Goal: Transaction & Acquisition: Purchase product/service

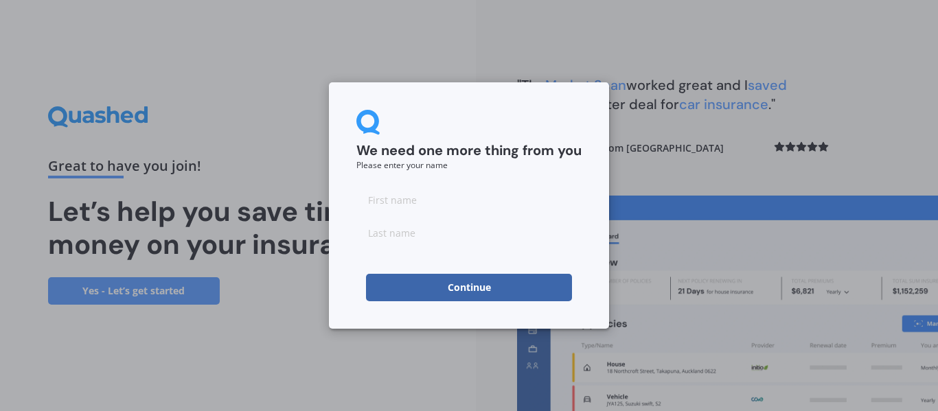
click at [419, 201] on input at bounding box center [468, 199] width 225 height 27
type input "[PERSON_NAME]"
click at [406, 231] on input at bounding box center [468, 232] width 225 height 27
type input "Watt"
click at [444, 288] on button "Continue" at bounding box center [469, 287] width 206 height 27
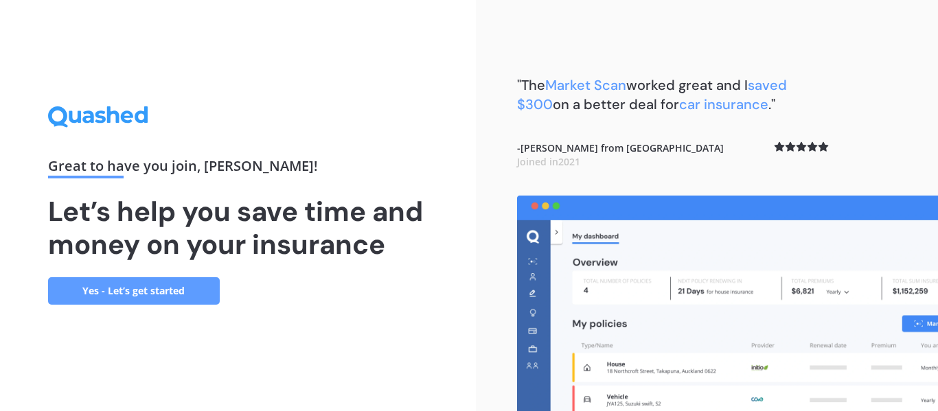
click at [159, 280] on link "Yes - Let’s get started" at bounding box center [134, 290] width 172 height 27
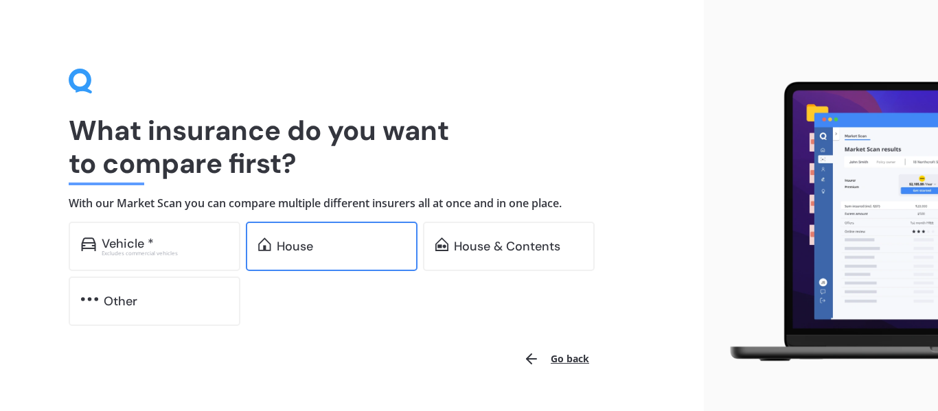
click at [330, 248] on div "House" at bounding box center [341, 247] width 128 height 14
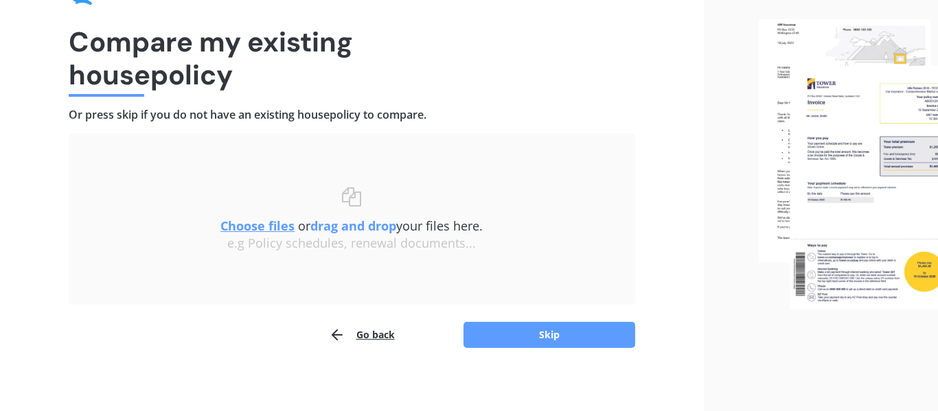
scroll to position [95, 0]
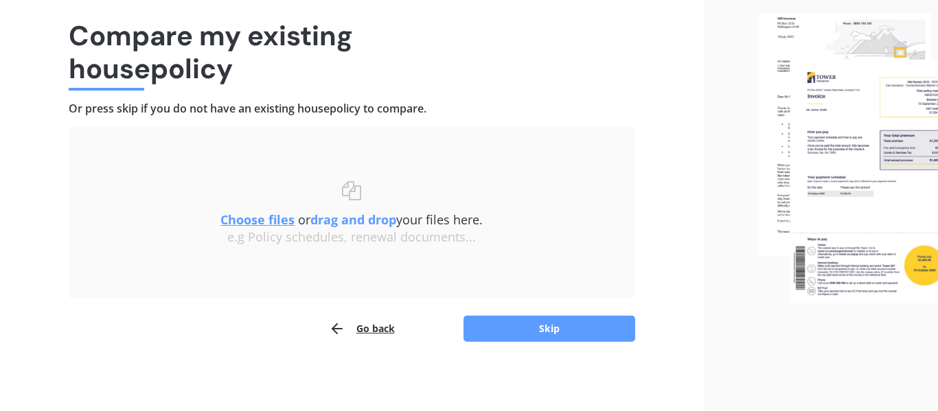
click at [272, 218] on u "Choose files" at bounding box center [257, 219] width 74 height 16
click at [533, 325] on button "Skip" at bounding box center [549, 329] width 172 height 26
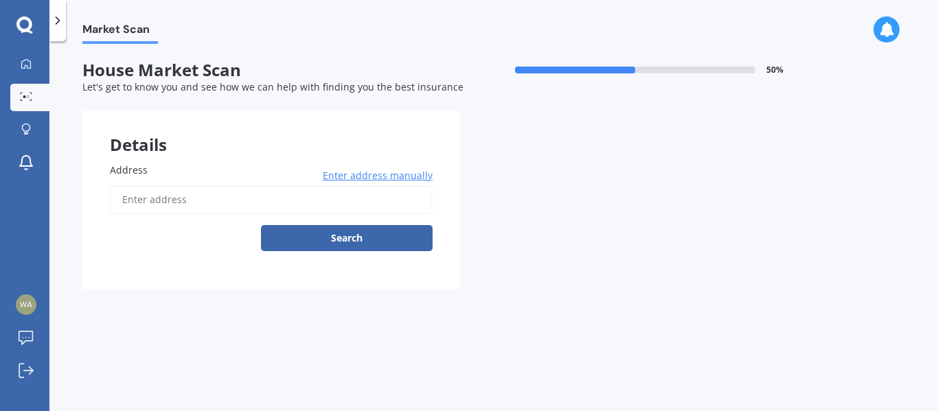
click at [183, 197] on input "Address" at bounding box center [271, 199] width 323 height 29
type input "36 Rees Street, Duntroon 9494"
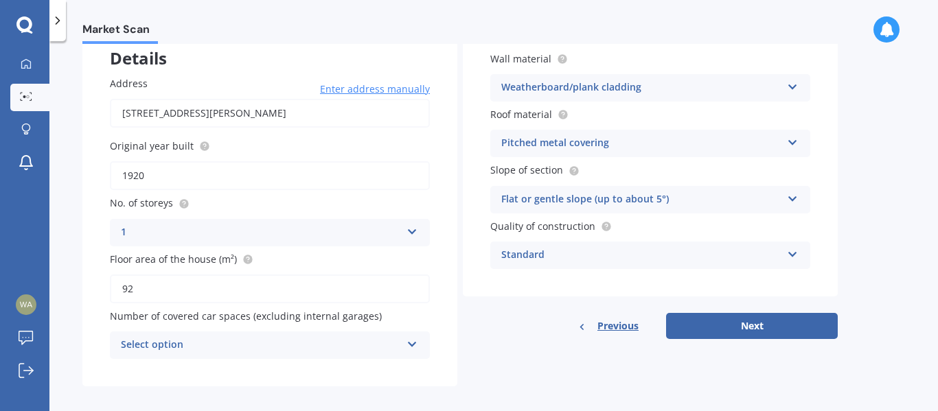
scroll to position [97, 0]
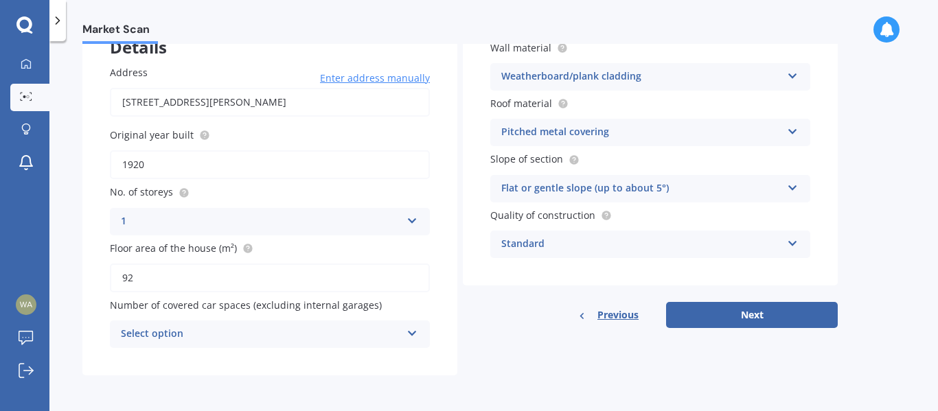
click at [414, 332] on icon at bounding box center [412, 331] width 12 height 10
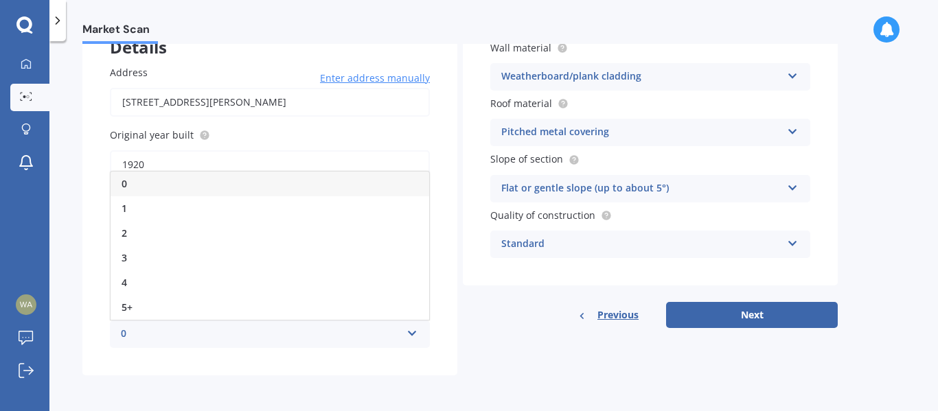
click at [364, 341] on div "0" at bounding box center [261, 334] width 280 height 16
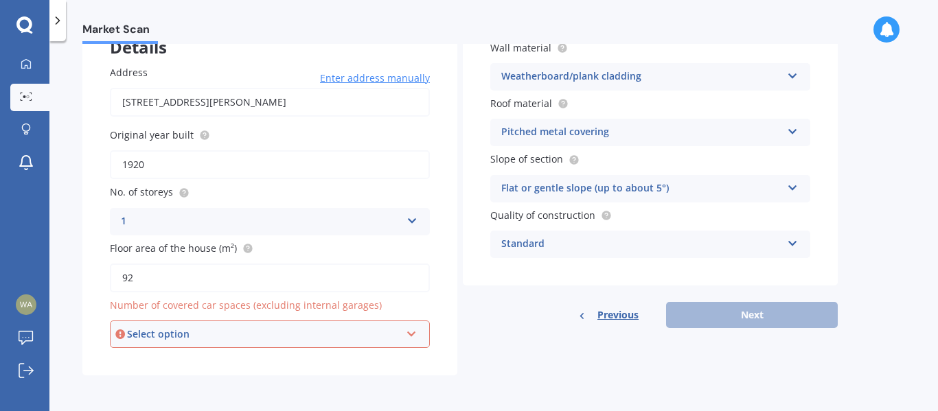
click at [414, 334] on icon at bounding box center [412, 332] width 12 height 10
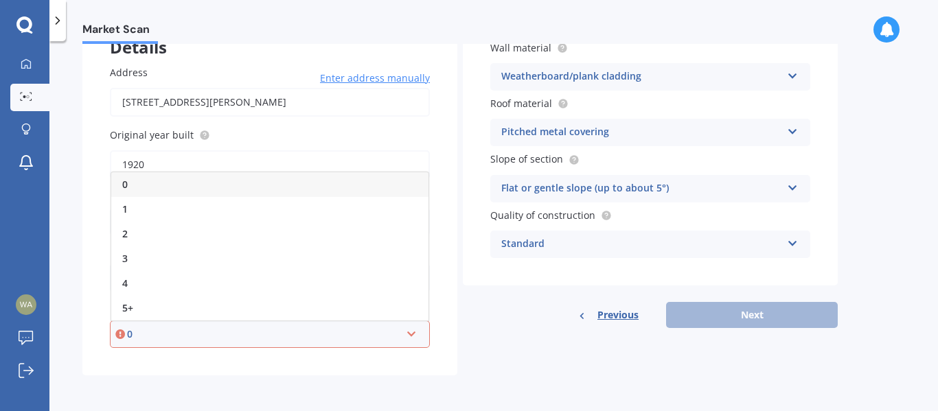
click at [342, 182] on div "0" at bounding box center [269, 184] width 317 height 25
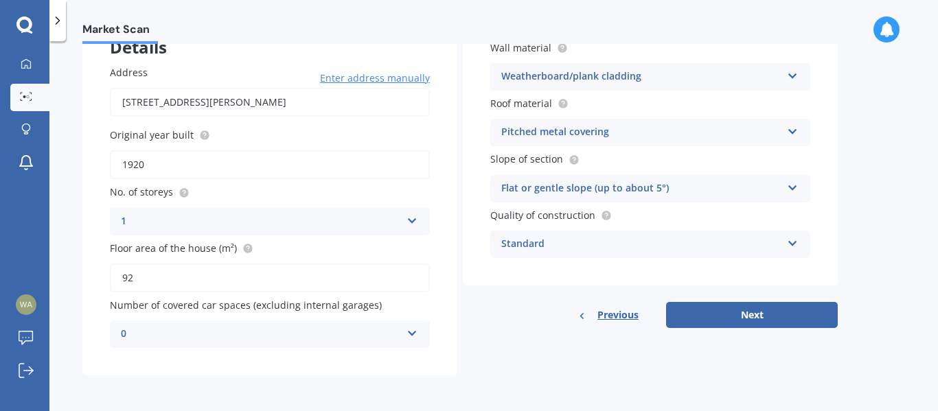
click at [722, 75] on div "Weatherboard/plank cladding" at bounding box center [641, 77] width 280 height 16
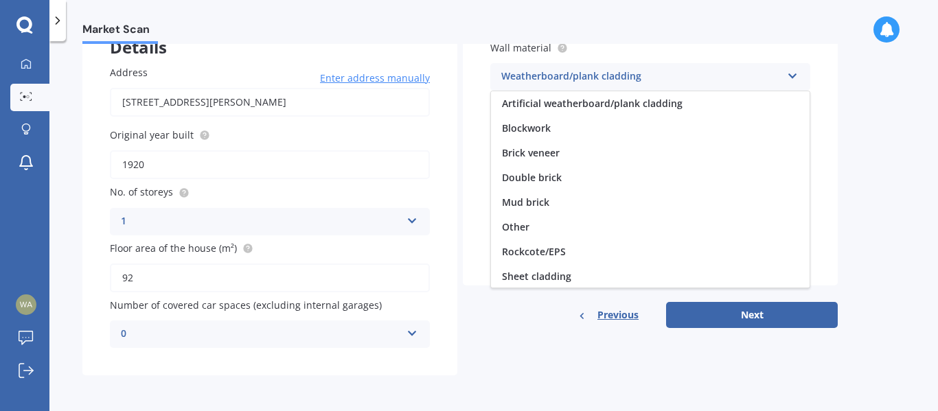
scroll to position [125, 0]
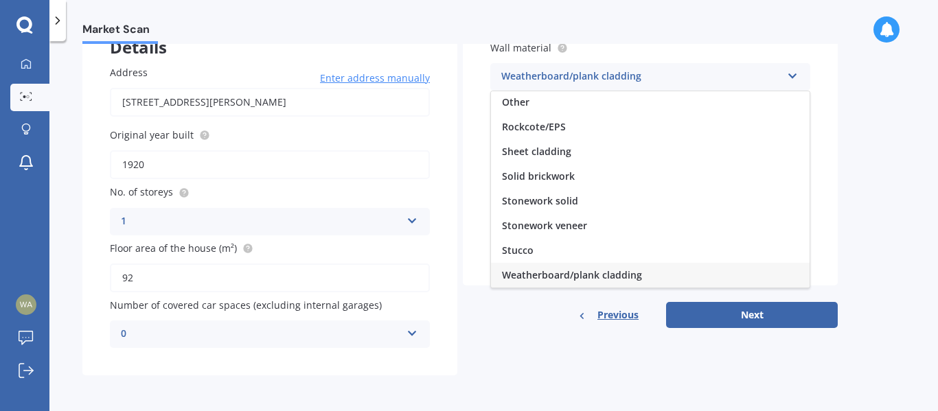
click at [441, 156] on div "Address 36 Rees Street, Duntroon 9494 Enter address manually Search Original ye…" at bounding box center [269, 207] width 375 height 338
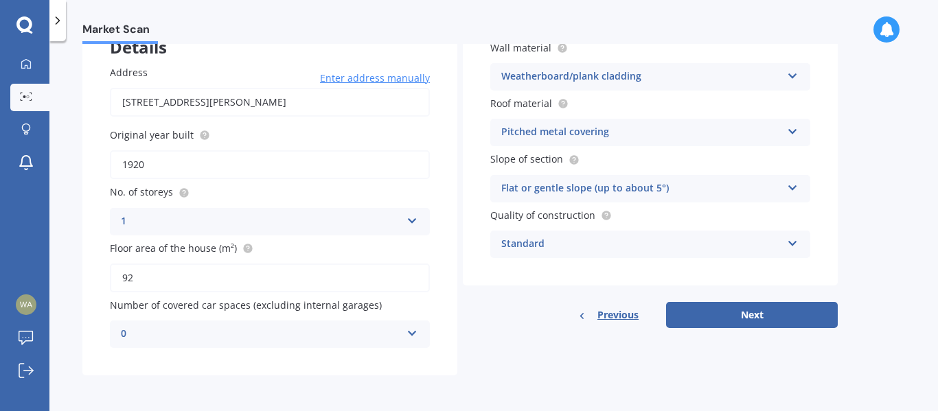
click at [791, 185] on icon at bounding box center [793, 186] width 12 height 10
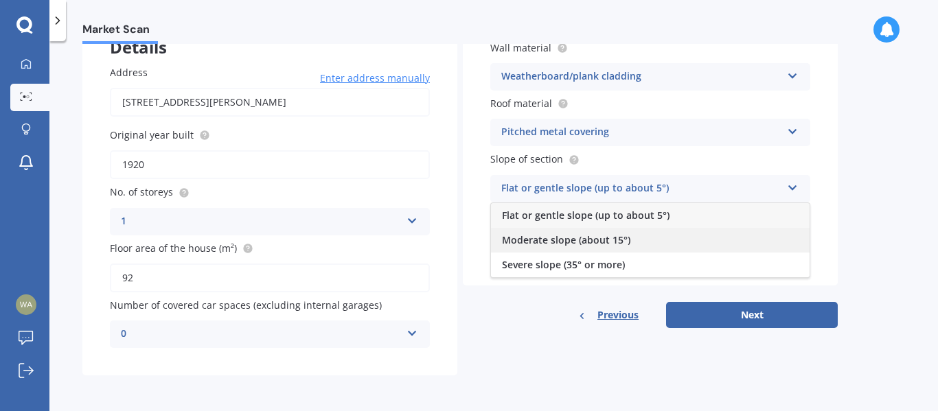
click at [613, 239] on span "Moderate slope (about 15°)" at bounding box center [566, 239] width 128 height 13
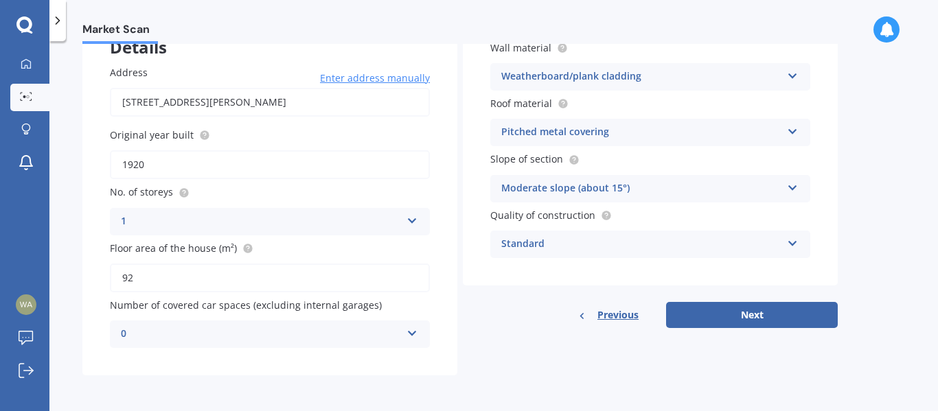
click at [613, 239] on div "Standard" at bounding box center [641, 244] width 280 height 16
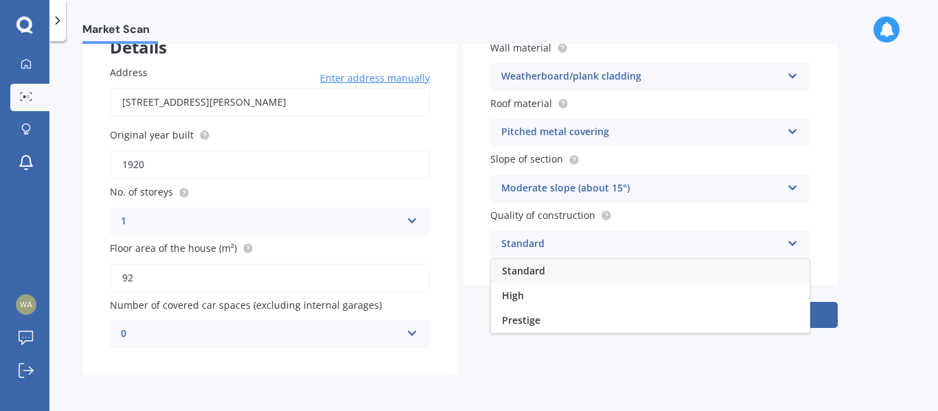
click at [629, 365] on div "Details Address 36 Rees Street, Duntroon 9494 Enter address manually Search Ori…" at bounding box center [459, 194] width 755 height 362
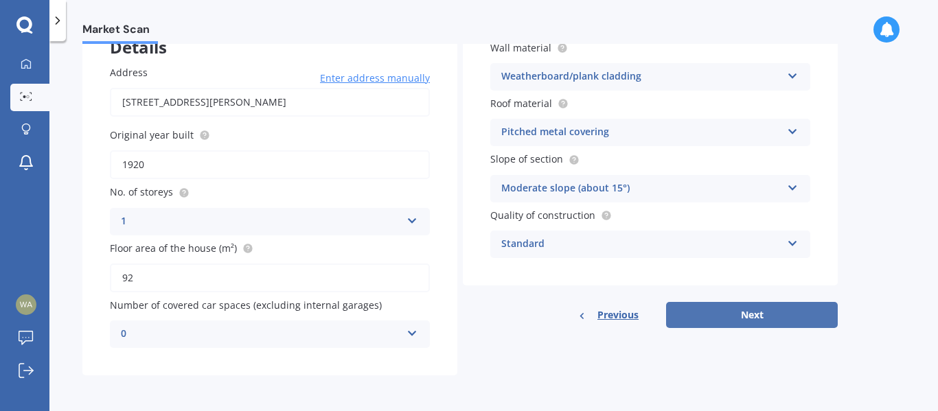
click at [714, 315] on button "Next" at bounding box center [752, 315] width 172 height 26
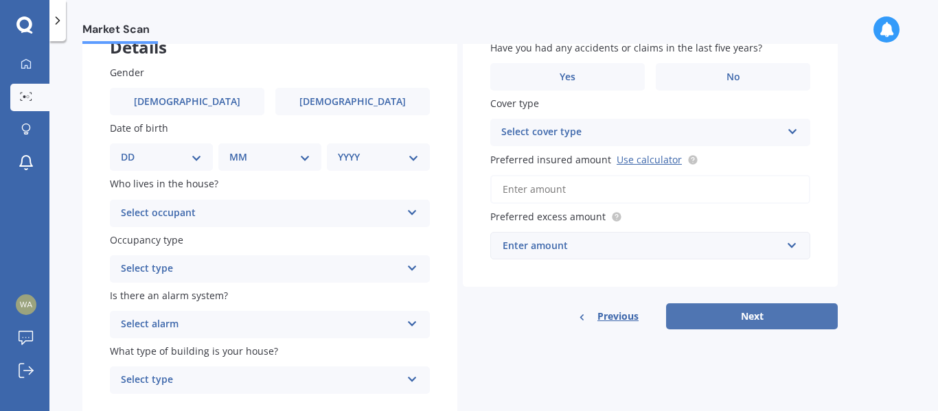
scroll to position [0, 0]
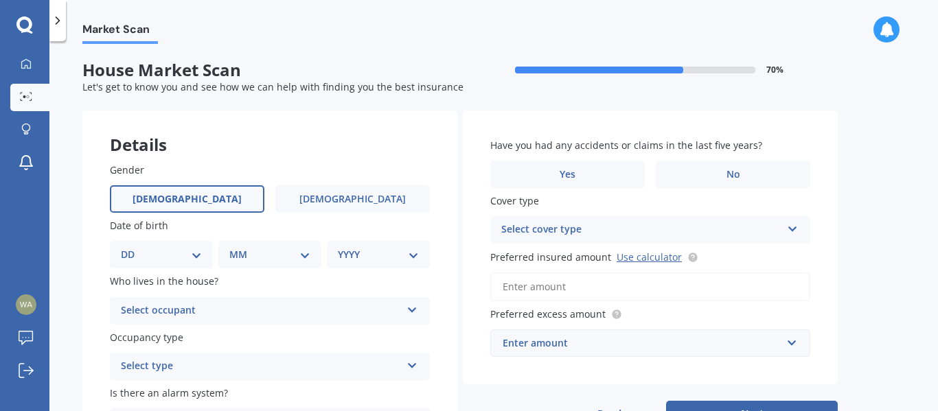
click at [188, 199] on span "Male" at bounding box center [186, 200] width 109 height 12
click at [0, 0] on input "Male" at bounding box center [0, 0] width 0 height 0
click at [131, 251] on select "DD 01 02 03 04 05 06 07 08 09 10 11 12 13 14 15 16 17 18 19 20 21 22 23 24 25 2…" at bounding box center [161, 254] width 81 height 15
select select "12"
click at [132, 247] on select "DD 01 02 03 04 05 06 07 08 09 10 11 12 13 14 15 16 17 18 19 20 21 22 23 24 25 2…" at bounding box center [161, 254] width 81 height 15
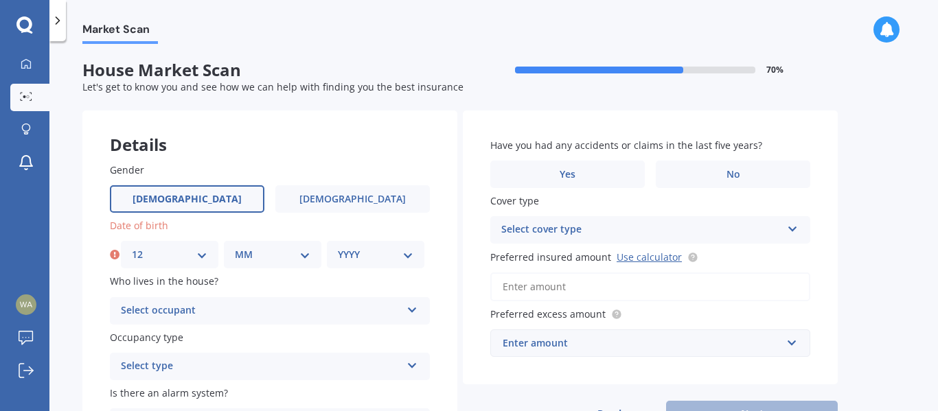
click at [255, 250] on select "MM 01 02 03 04 05 06 07 08 09 10 11 12" at bounding box center [272, 254] width 75 height 15
select select "04"
click at [235, 247] on select "MM 01 02 03 04 05 06 07 08 09 10 11 12" at bounding box center [272, 254] width 75 height 15
click at [373, 259] on select "YYYY 2009 2008 2007 2006 2005 2004 2003 2002 2001 2000 1999 1998 1997 1996 1995…" at bounding box center [375, 254] width 75 height 15
select select "1998"
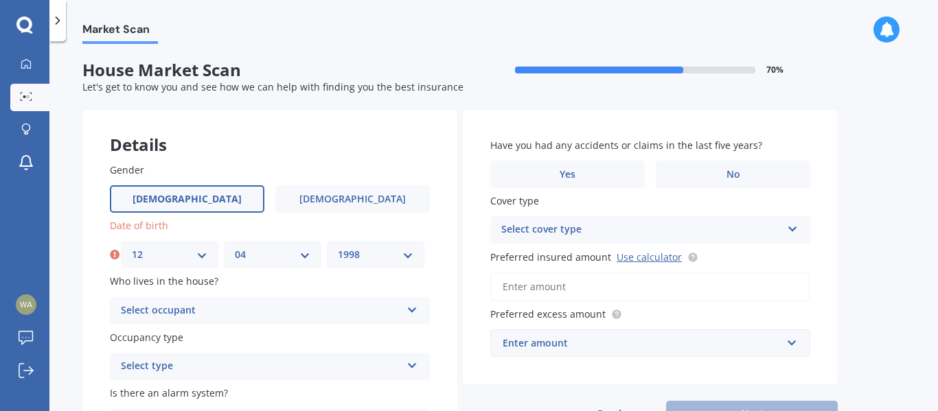
click at [338, 247] on select "YYYY 2009 2008 2007 2006 2005 2004 2003 2002 2001 2000 1999 1998 1997 1996 1995…" at bounding box center [375, 254] width 75 height 15
click at [406, 310] on icon at bounding box center [412, 308] width 12 height 10
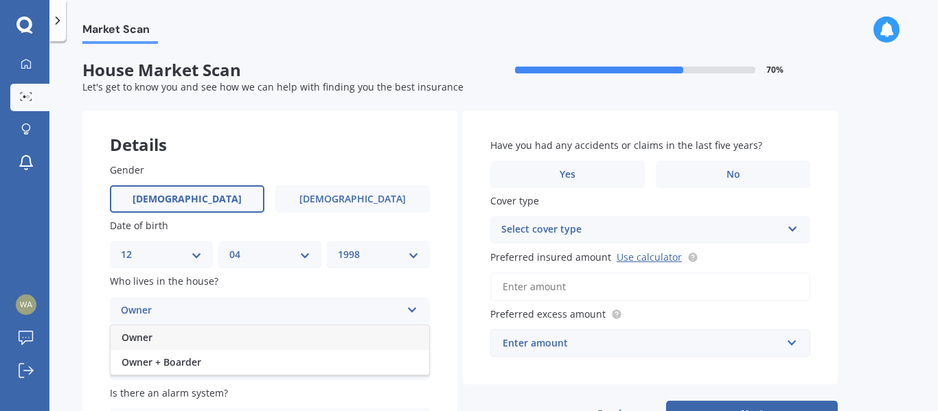
click at [367, 337] on div "Owner" at bounding box center [270, 337] width 318 height 25
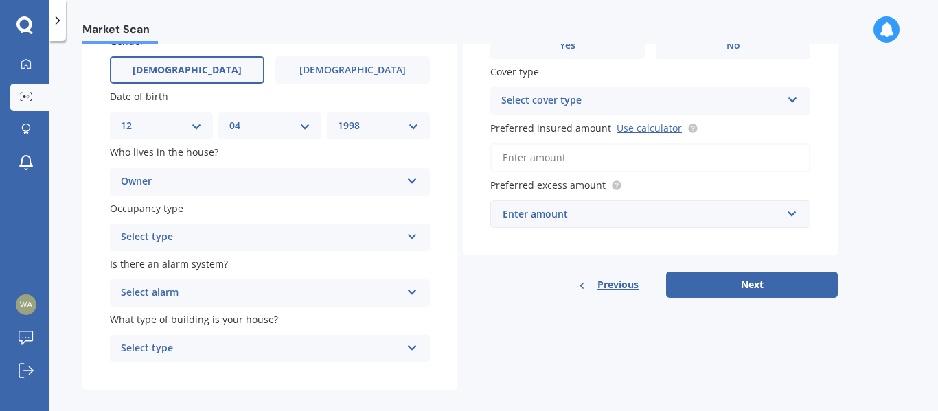
scroll to position [143, 0]
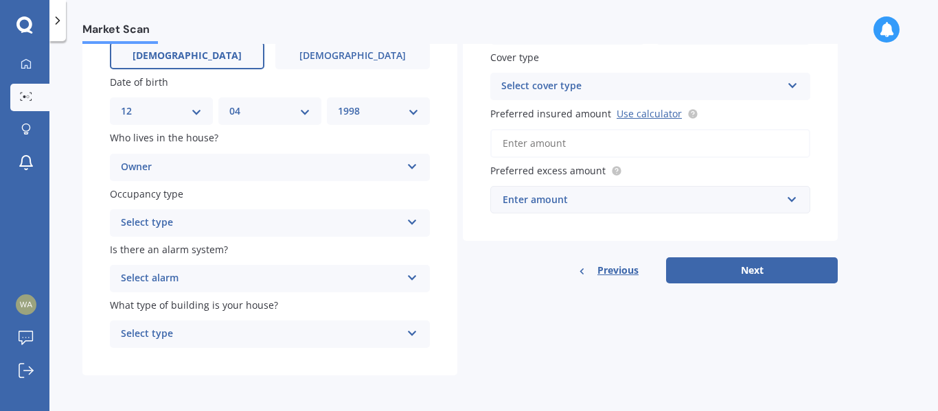
click at [414, 222] on icon at bounding box center [412, 220] width 12 height 10
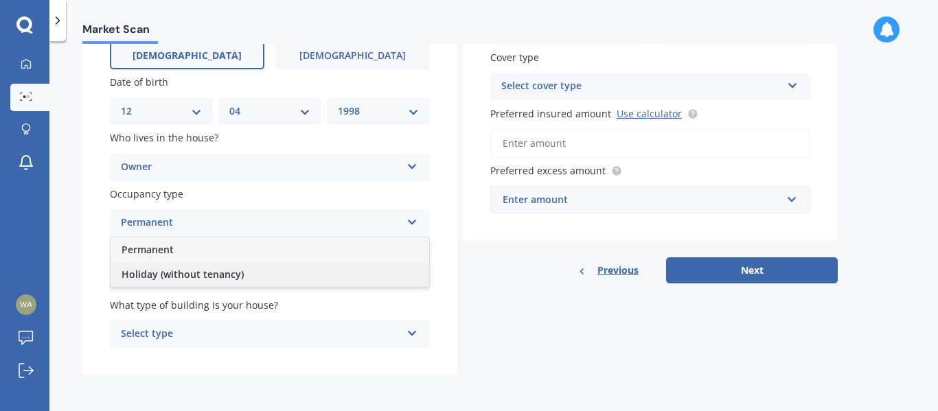
click at [343, 273] on div "Holiday (without tenancy)" at bounding box center [270, 274] width 318 height 25
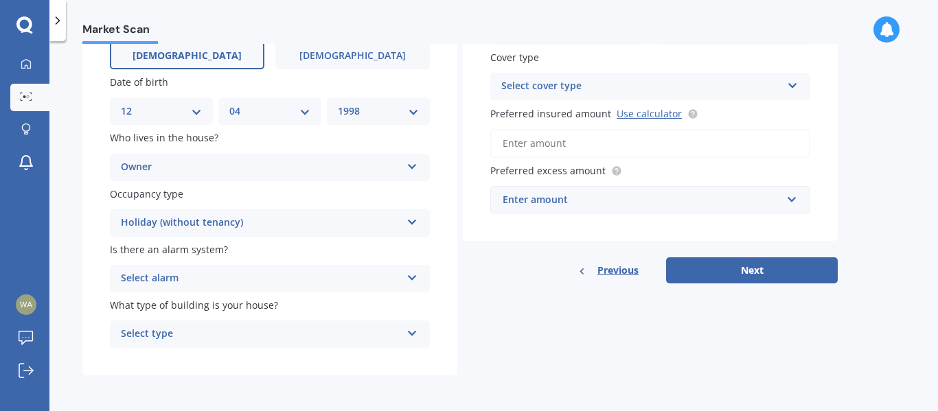
click at [416, 279] on icon at bounding box center [412, 275] width 12 height 10
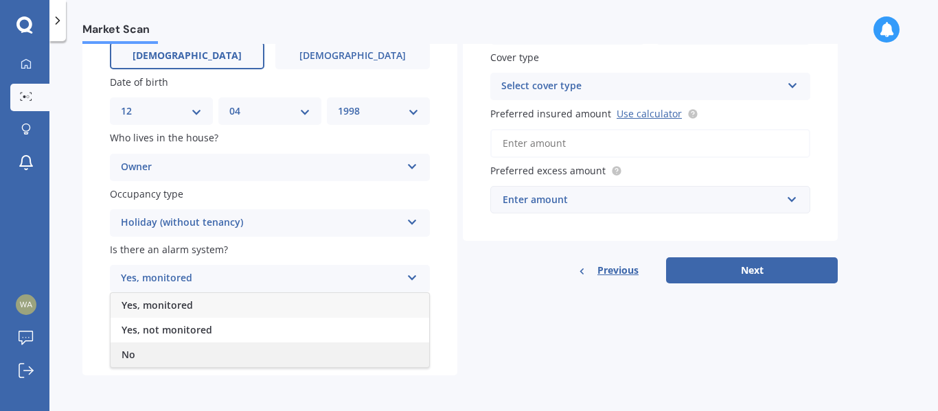
click at [329, 351] on div "No" at bounding box center [270, 354] width 318 height 25
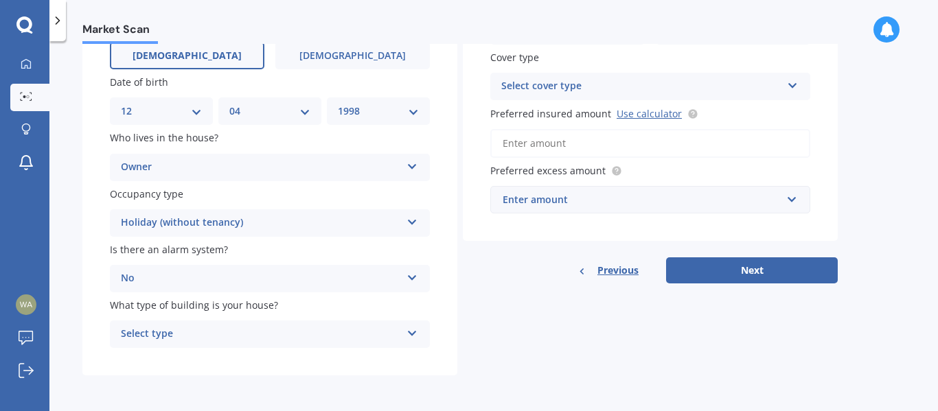
click at [412, 328] on icon at bounding box center [412, 331] width 12 height 10
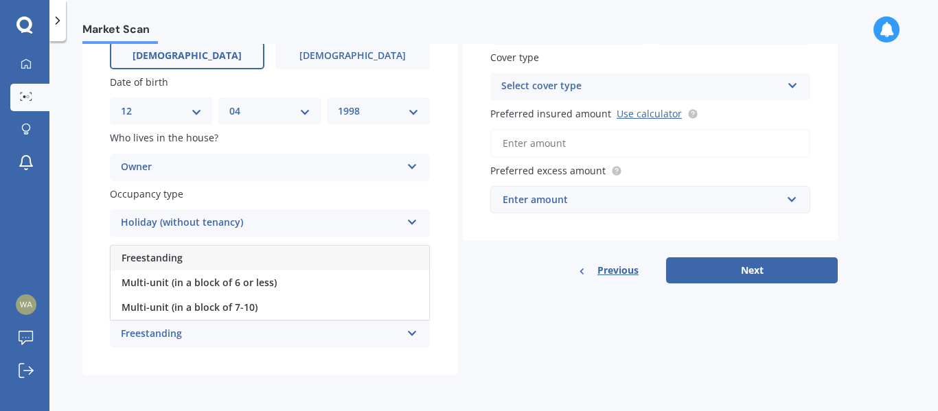
click at [277, 338] on div "Freestanding" at bounding box center [261, 334] width 280 height 16
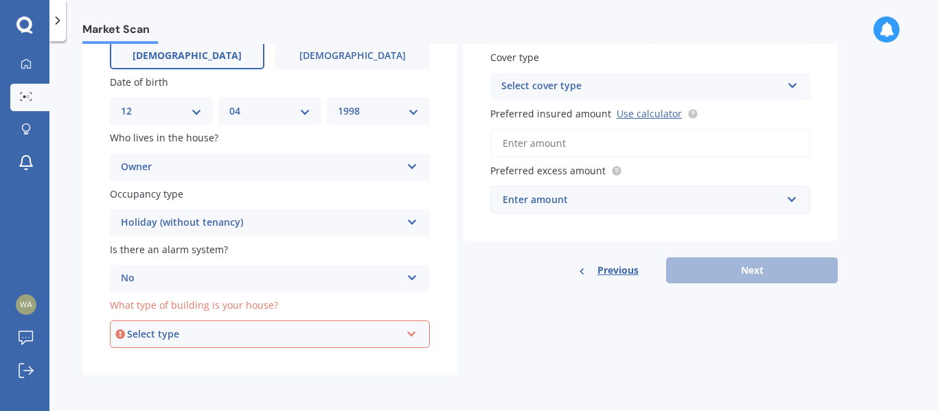
click at [281, 338] on div "Select type" at bounding box center [263, 334] width 273 height 15
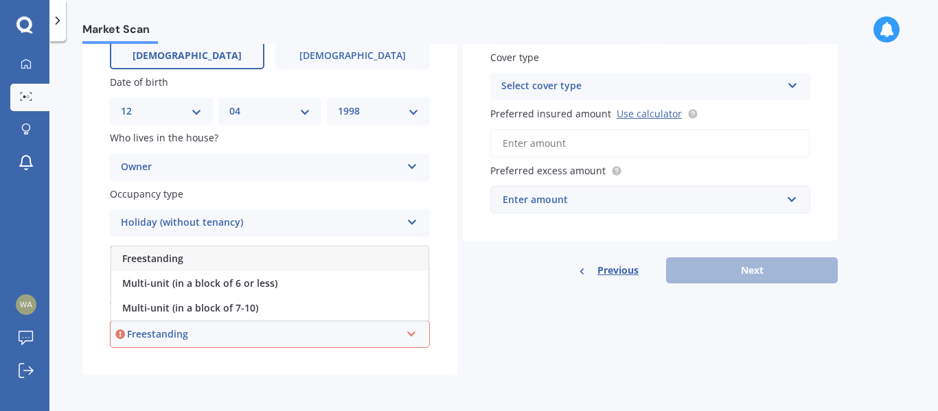
click at [262, 256] on div "Freestanding" at bounding box center [269, 258] width 317 height 25
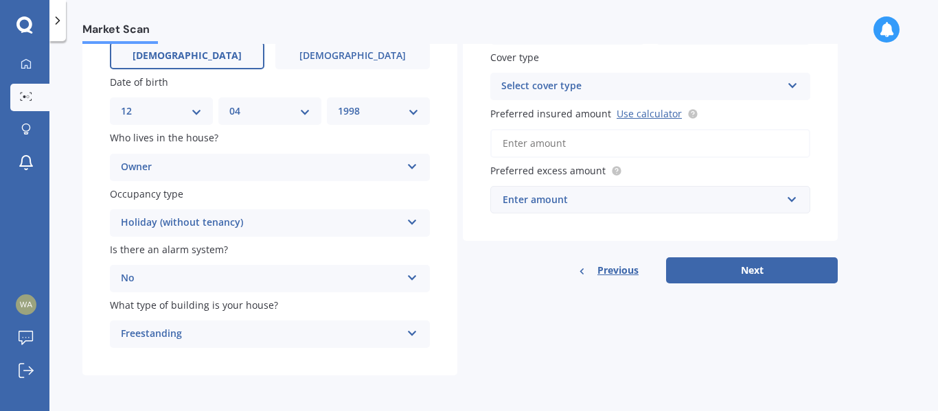
click at [638, 84] on div "Select cover type" at bounding box center [641, 86] width 280 height 16
click at [620, 114] on div "High" at bounding box center [650, 113] width 318 height 25
click at [641, 113] on link "Use calculator" at bounding box center [648, 113] width 65 height 13
